Goal: Information Seeking & Learning: Learn about a topic

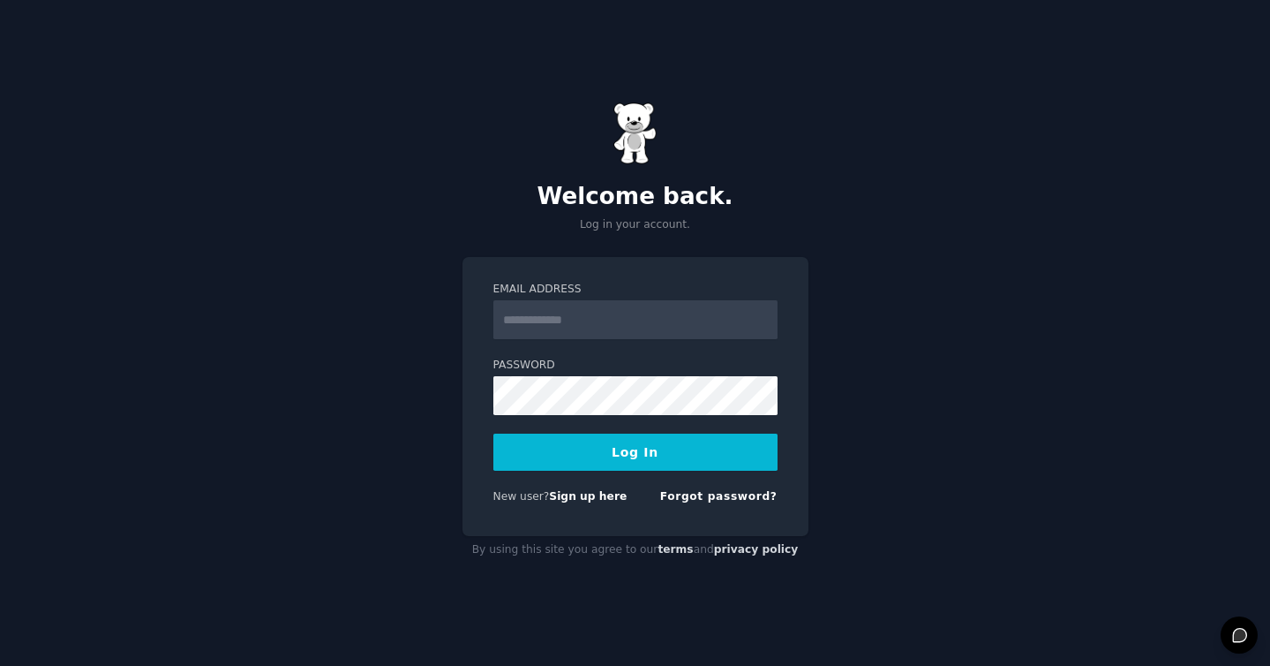
type input "**********"
click at [672, 450] on button "Log In" at bounding box center [635, 451] width 284 height 37
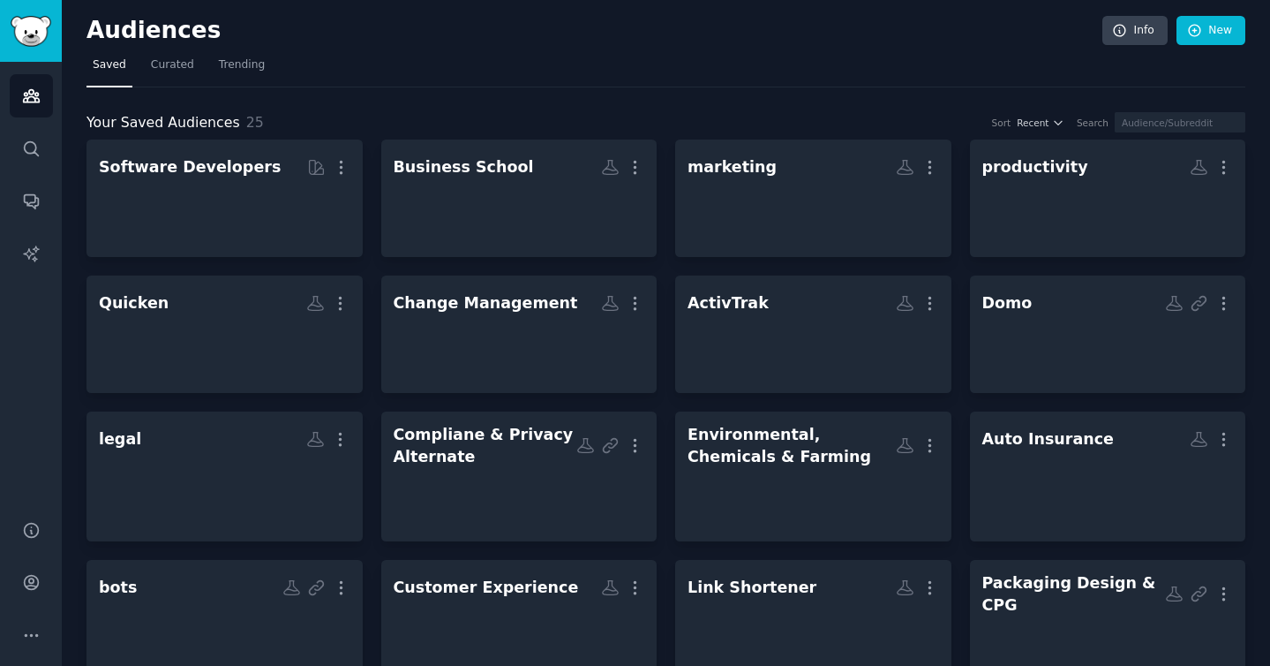
click at [44, 229] on div "Audiences Search Conversations AI Reports" at bounding box center [31, 280] width 62 height 437
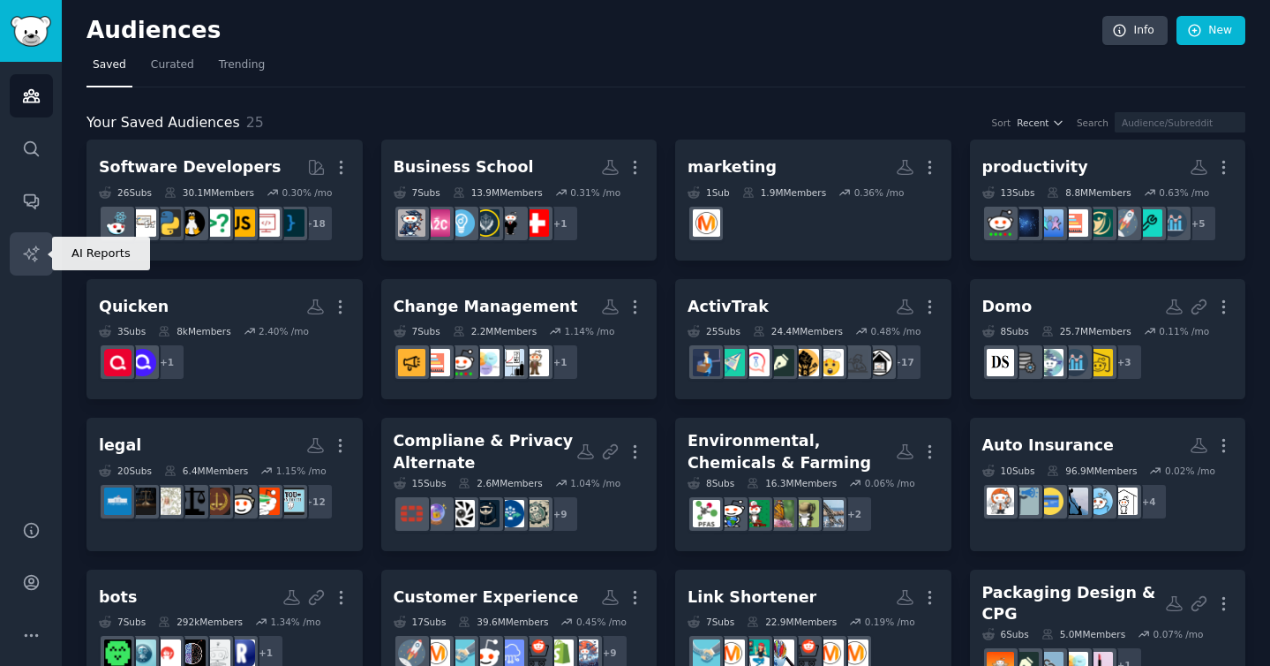
click at [32, 252] on icon "Sidebar" at bounding box center [31, 253] width 19 height 19
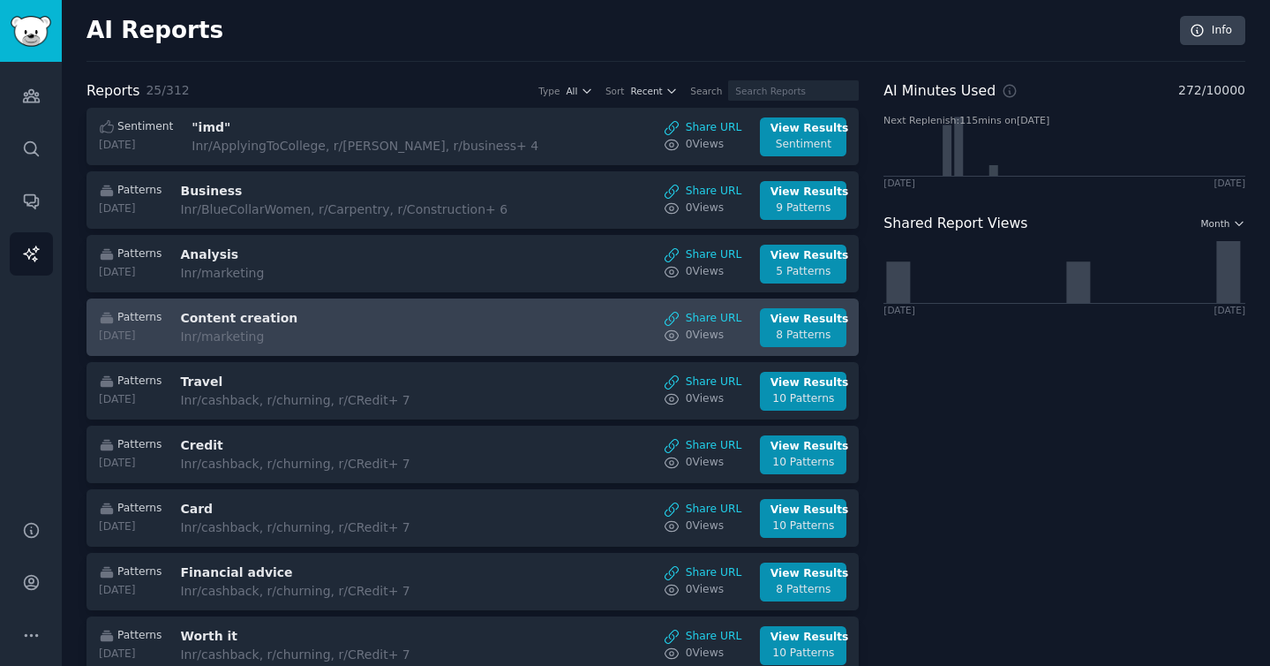
scroll to position [1108, 0]
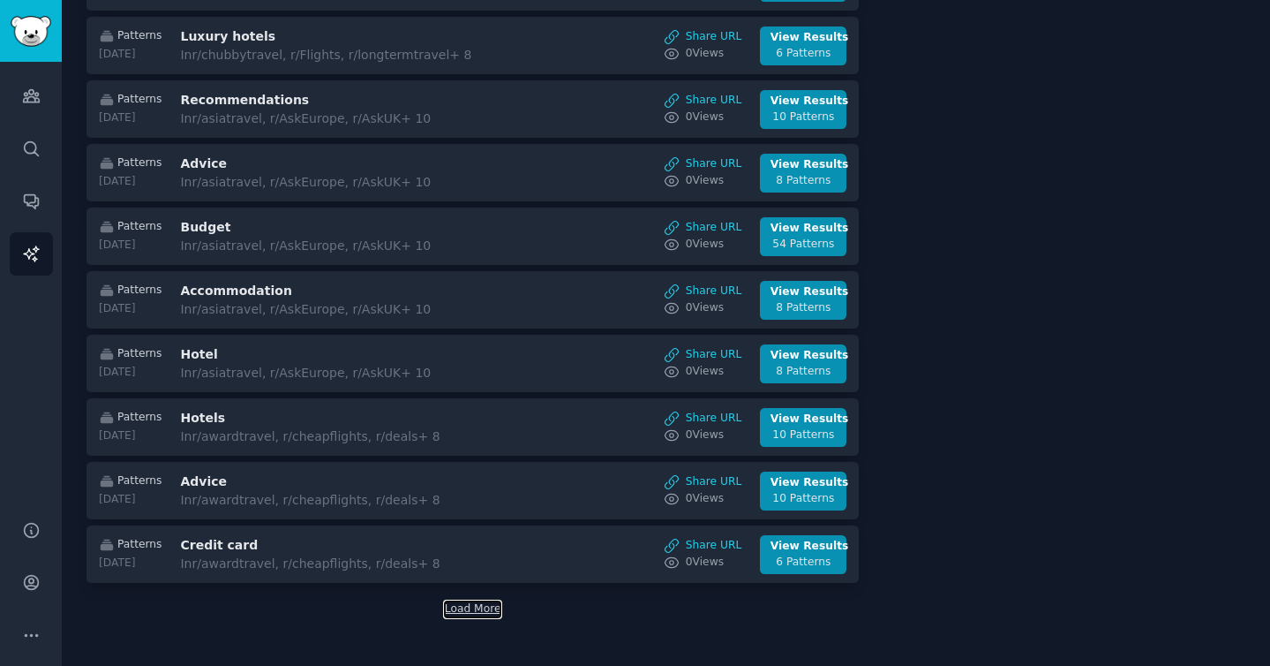
click at [472, 614] on button "Load More" at bounding box center [473, 609] width 56 height 16
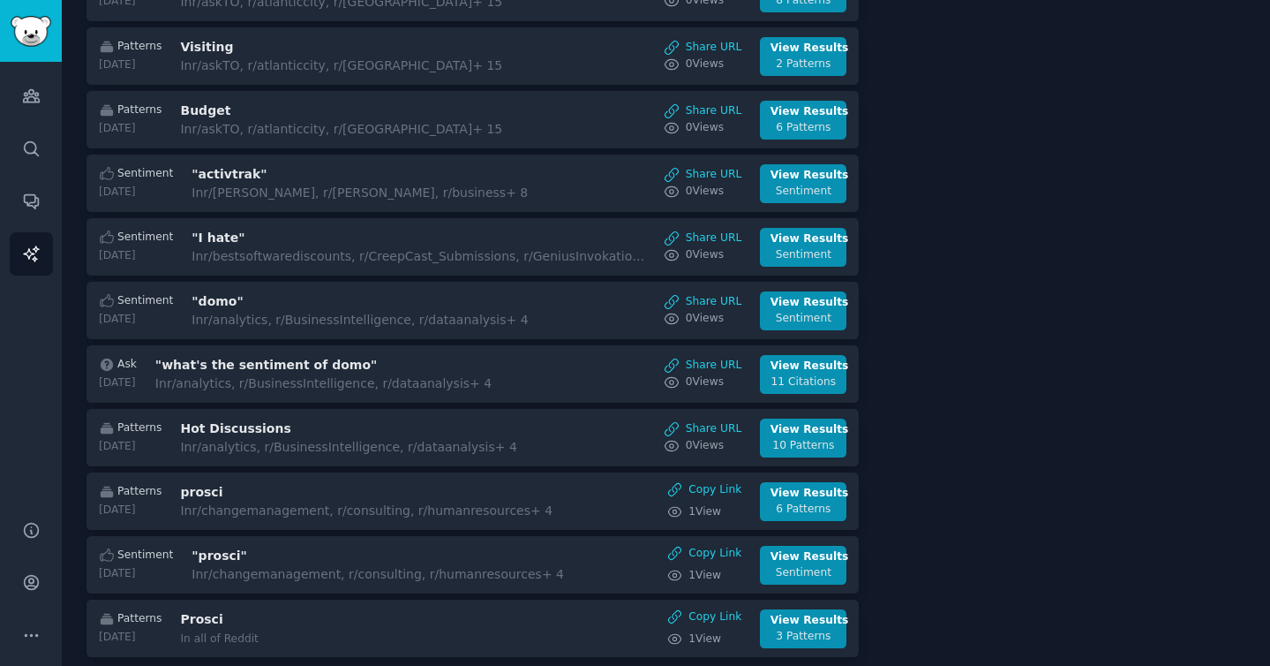
scroll to position [2697, 0]
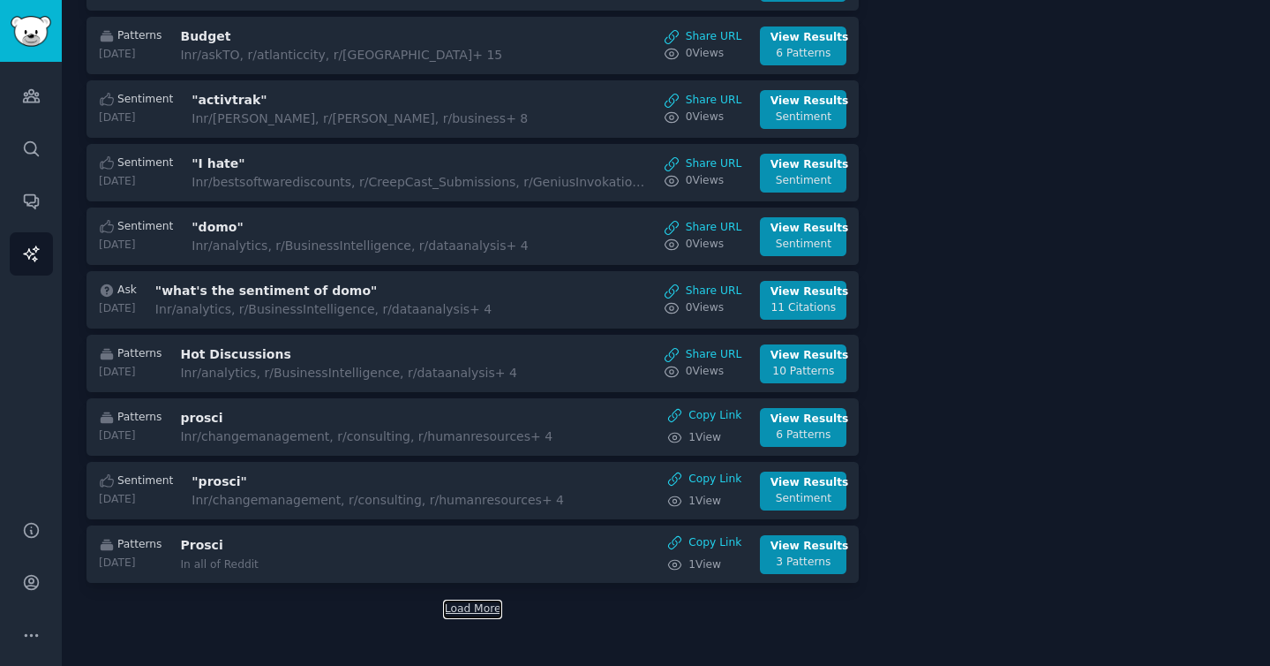
click at [472, 614] on button "Load More" at bounding box center [473, 609] width 56 height 16
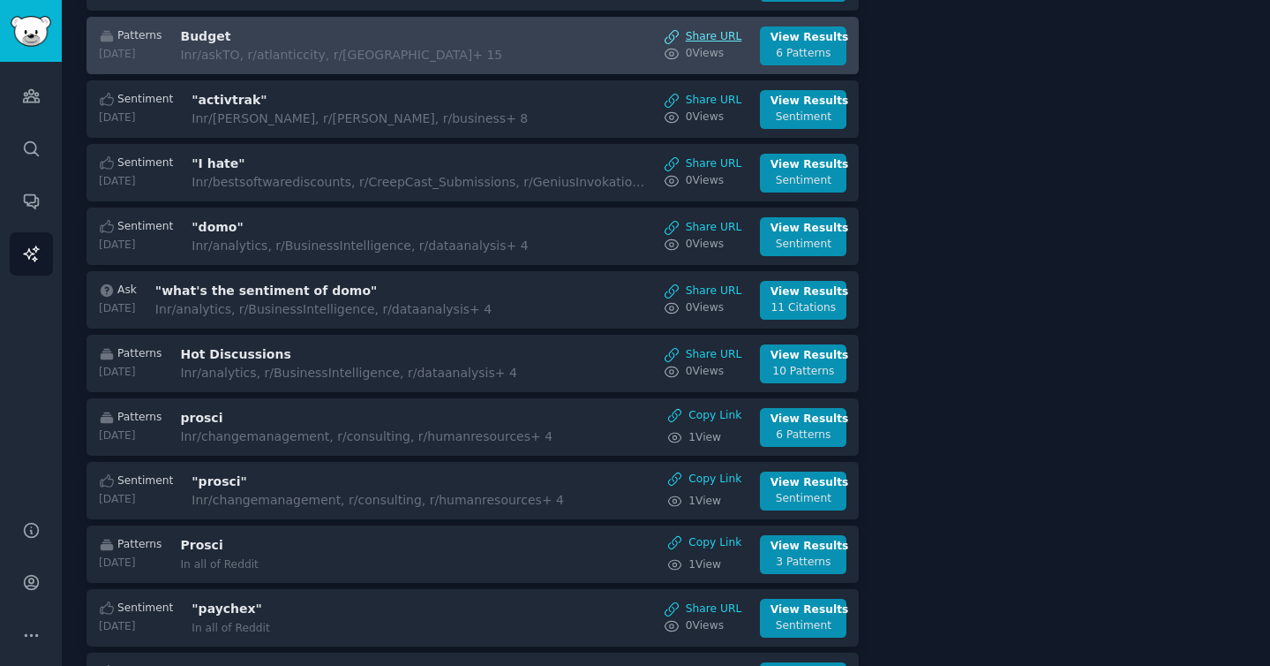
scroll to position [3163, 0]
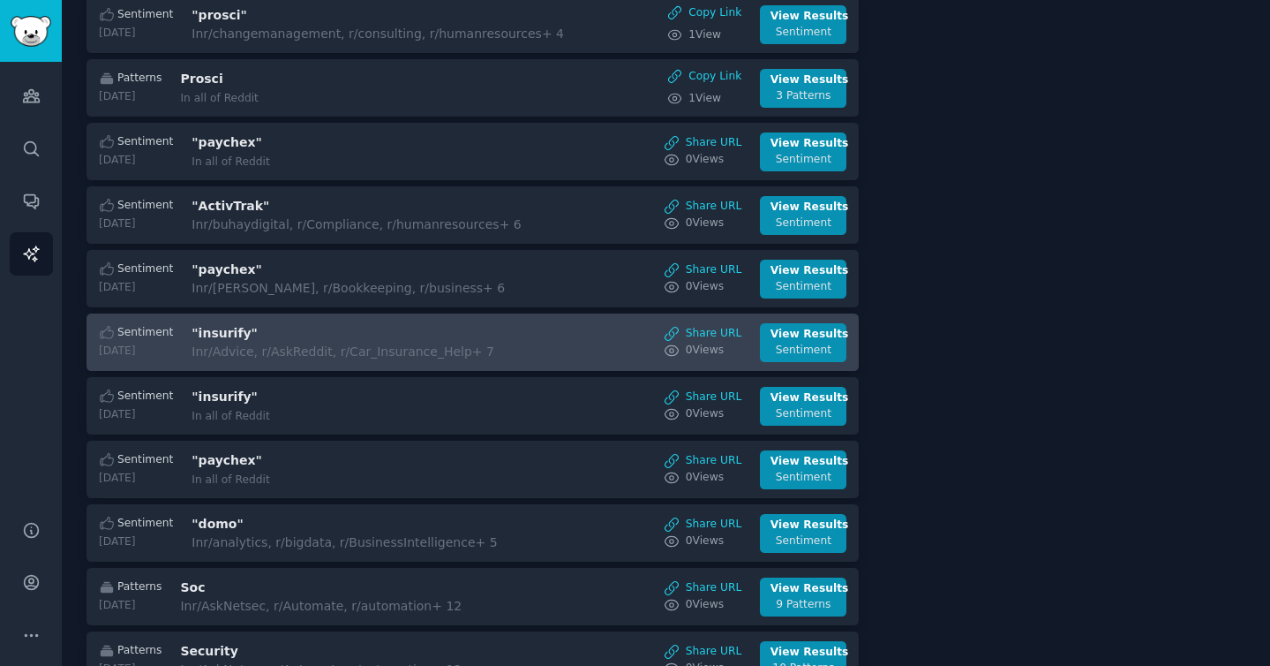
click at [283, 351] on div "In r/Advice, r/AskReddit, r/Car_Insurance_Help + 7" at bounding box center [343, 351] width 303 height 19
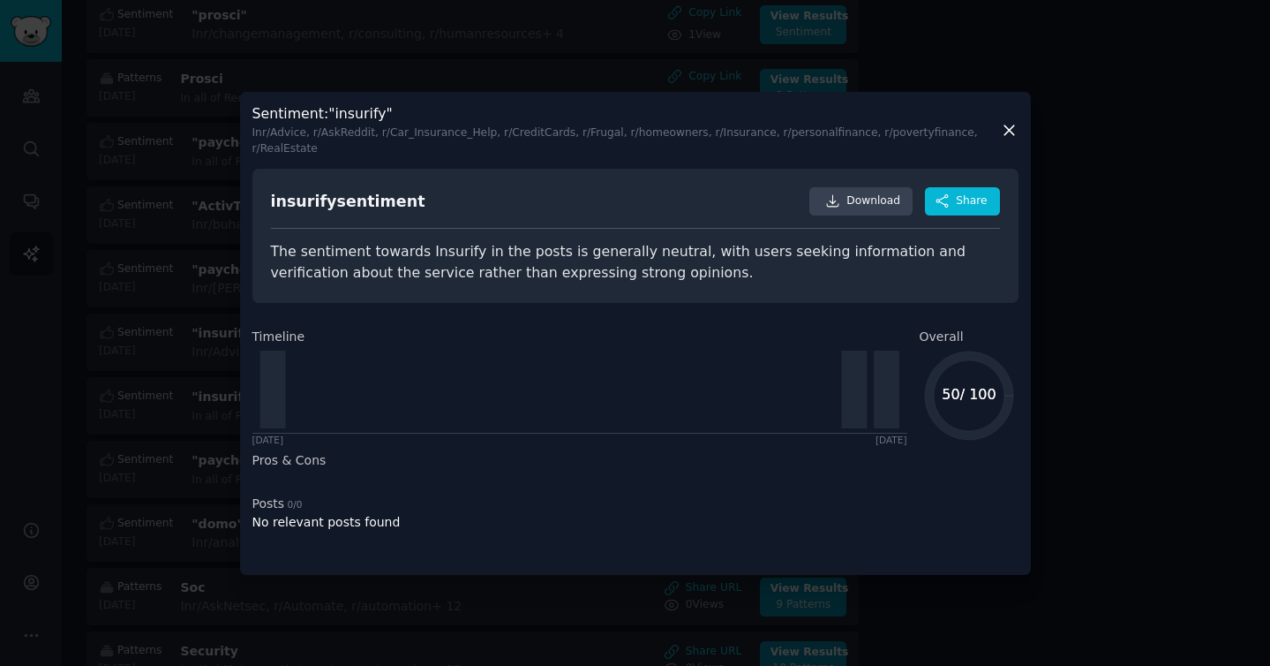
click at [1008, 127] on icon at bounding box center [1009, 130] width 19 height 19
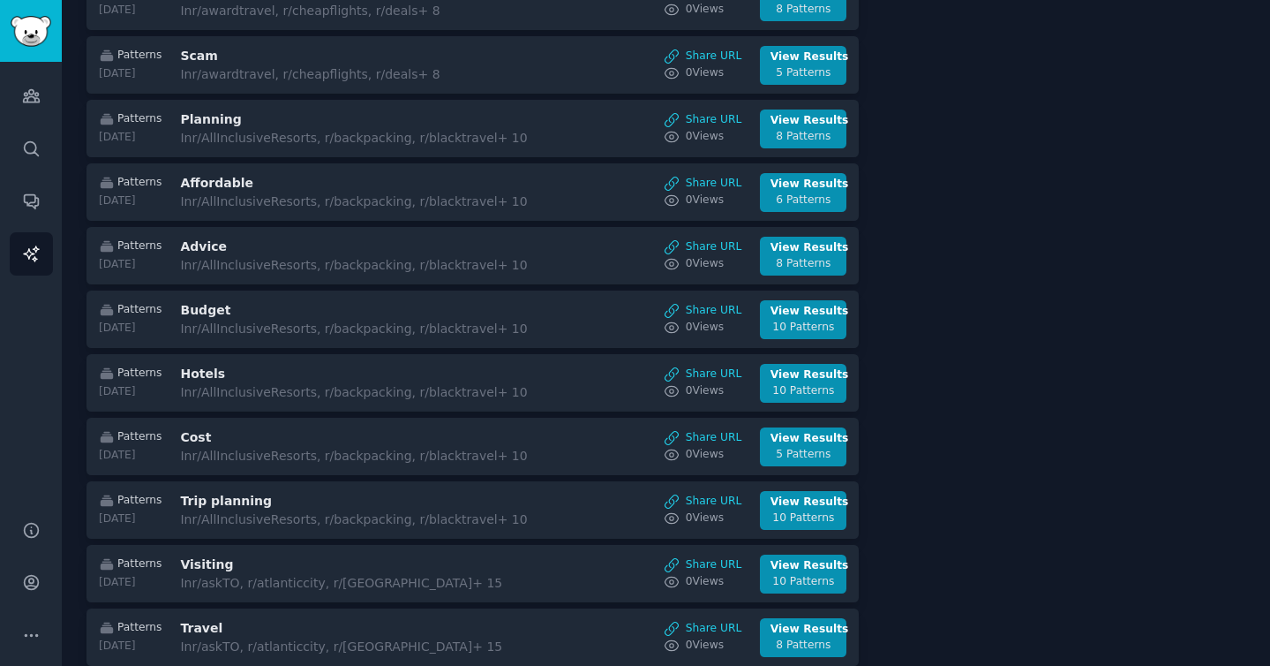
scroll to position [3163, 0]
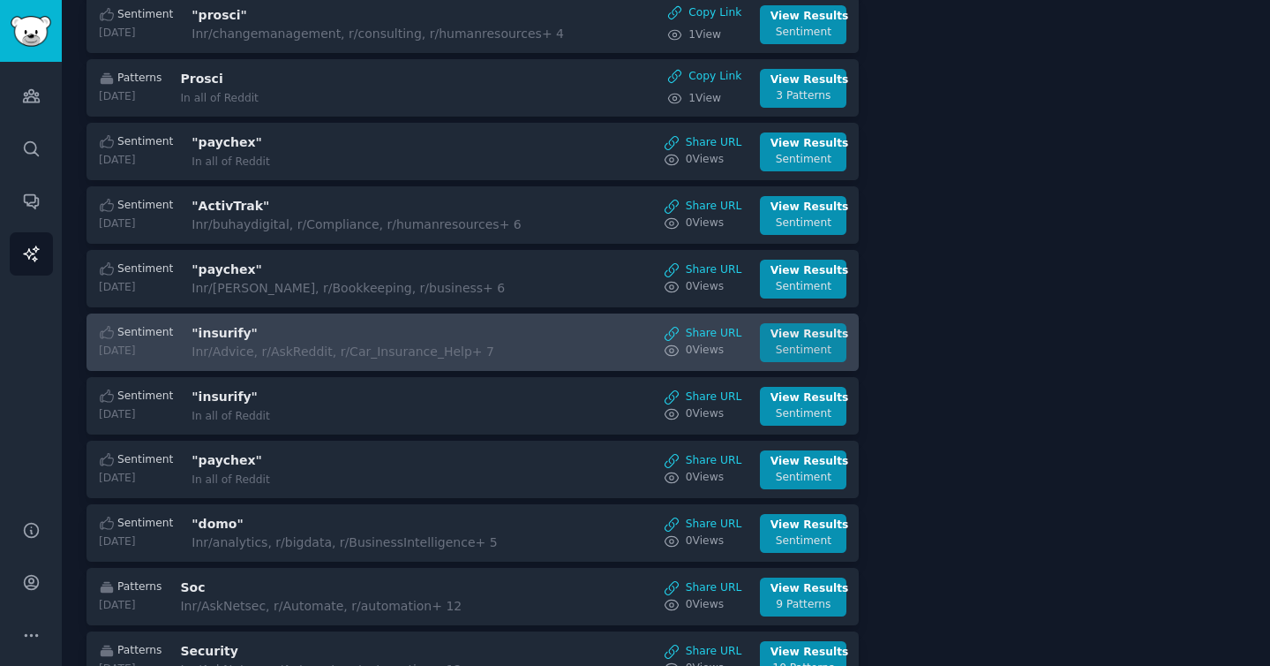
click at [801, 348] on div "Sentiment" at bounding box center [804, 350] width 66 height 16
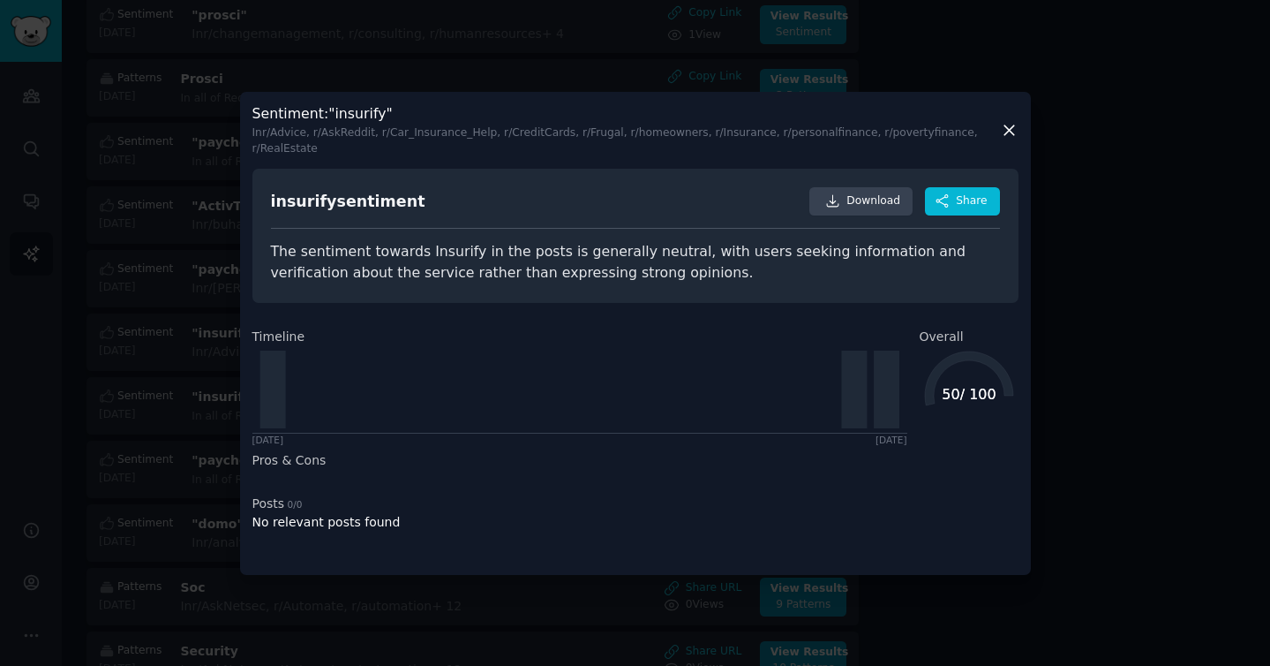
click at [1004, 128] on icon at bounding box center [1009, 130] width 19 height 19
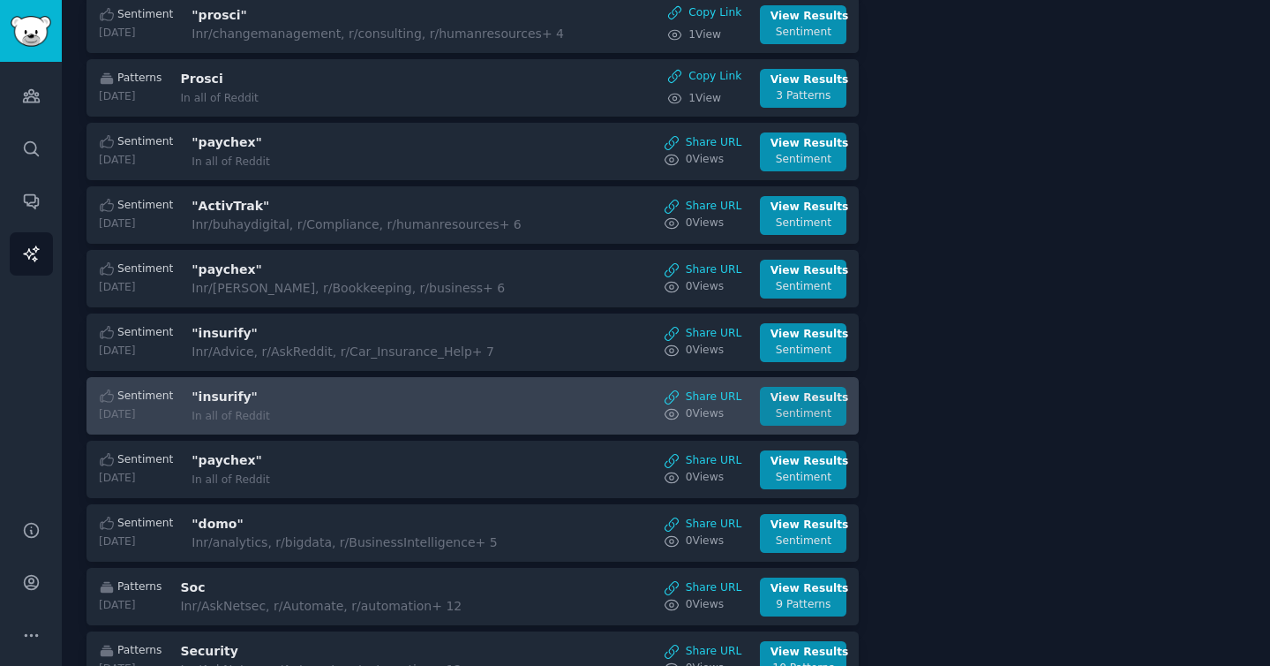
click at [810, 406] on div "Sentiment" at bounding box center [804, 414] width 66 height 16
